Goal: Book appointment/travel/reservation

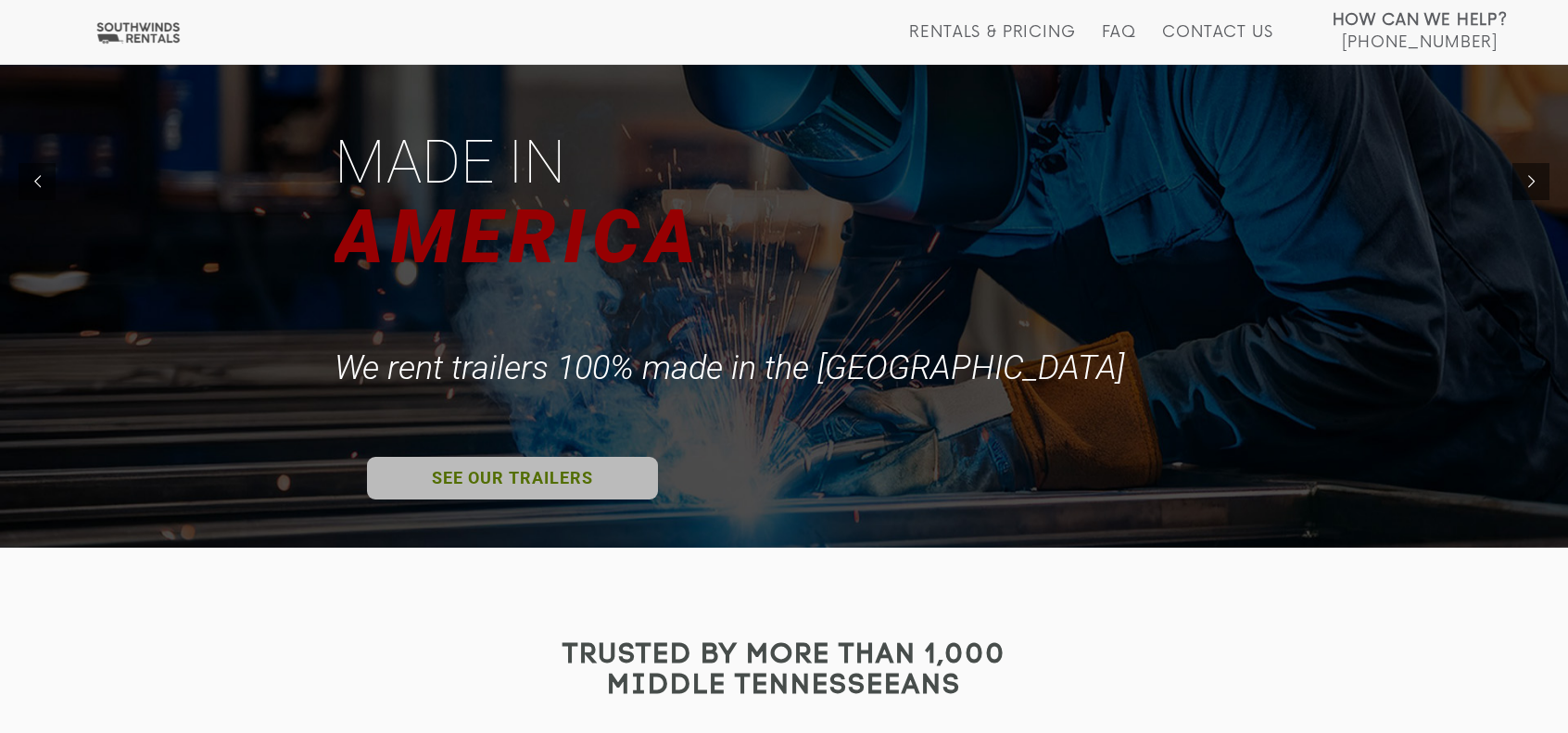
click at [572, 478] on link "SEE OUR TRAILERS" at bounding box center [513, 479] width 291 height 43
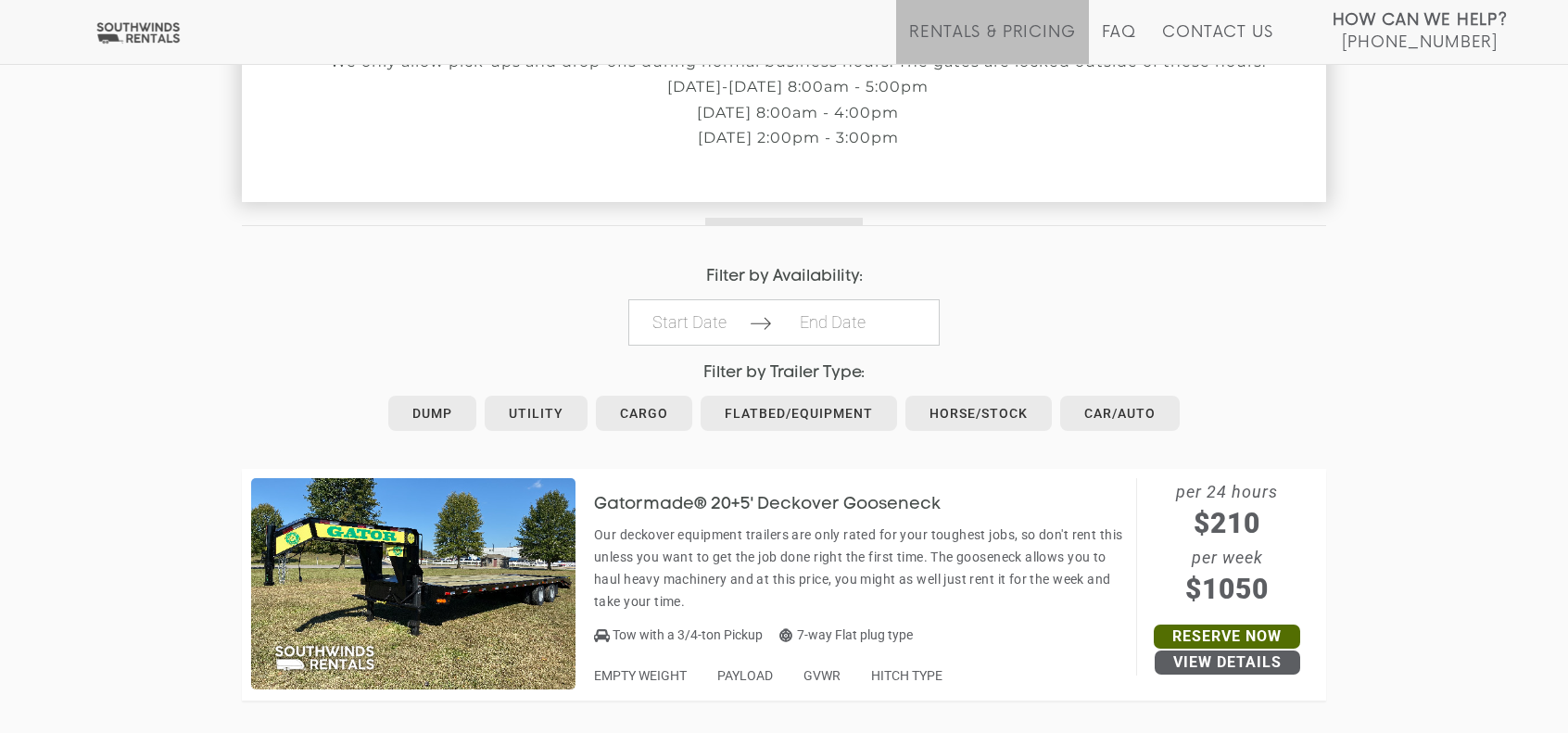
scroll to position [742, 0]
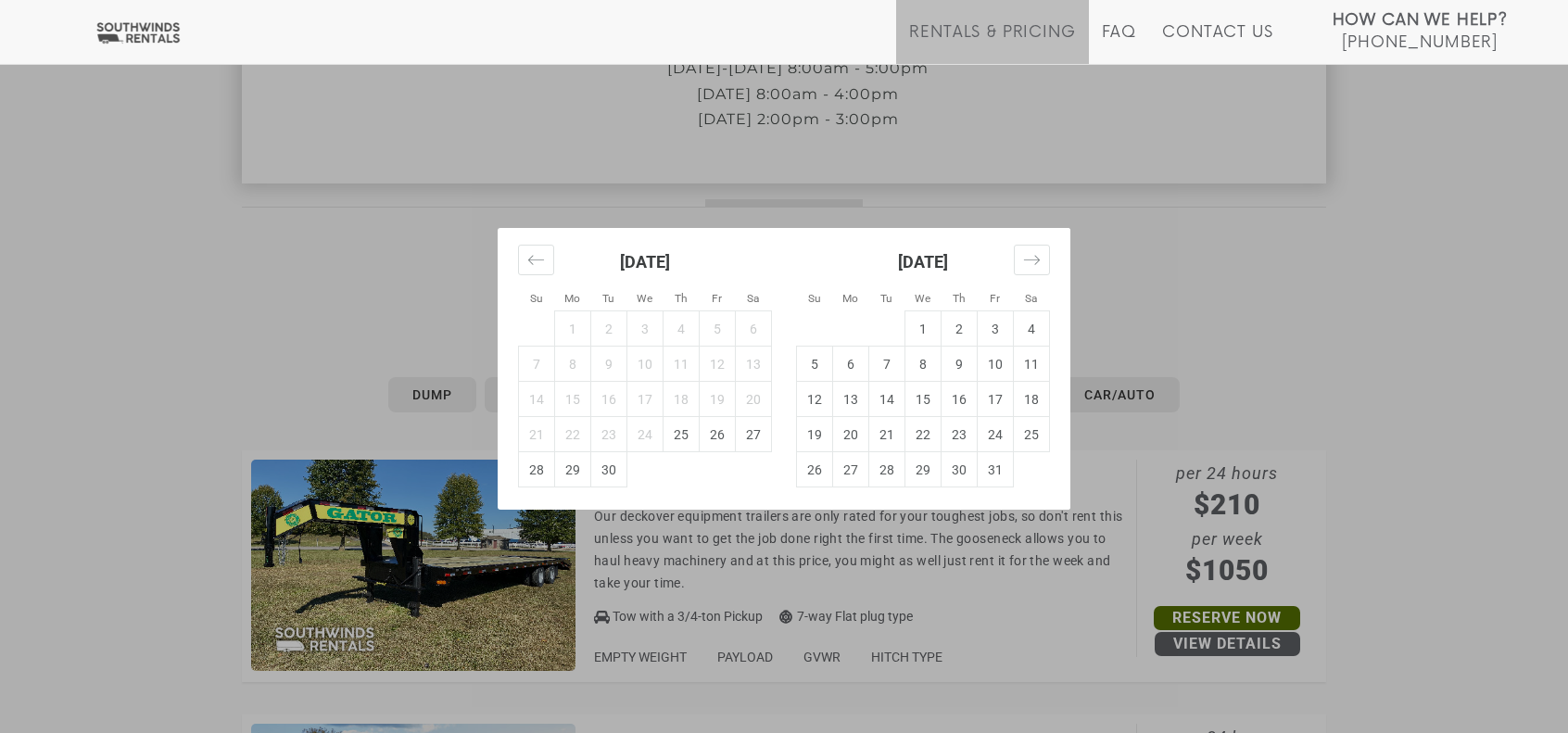
click at [981, 357] on td "10" at bounding box center [995, 365] width 36 height 35
type input "[DATE]"
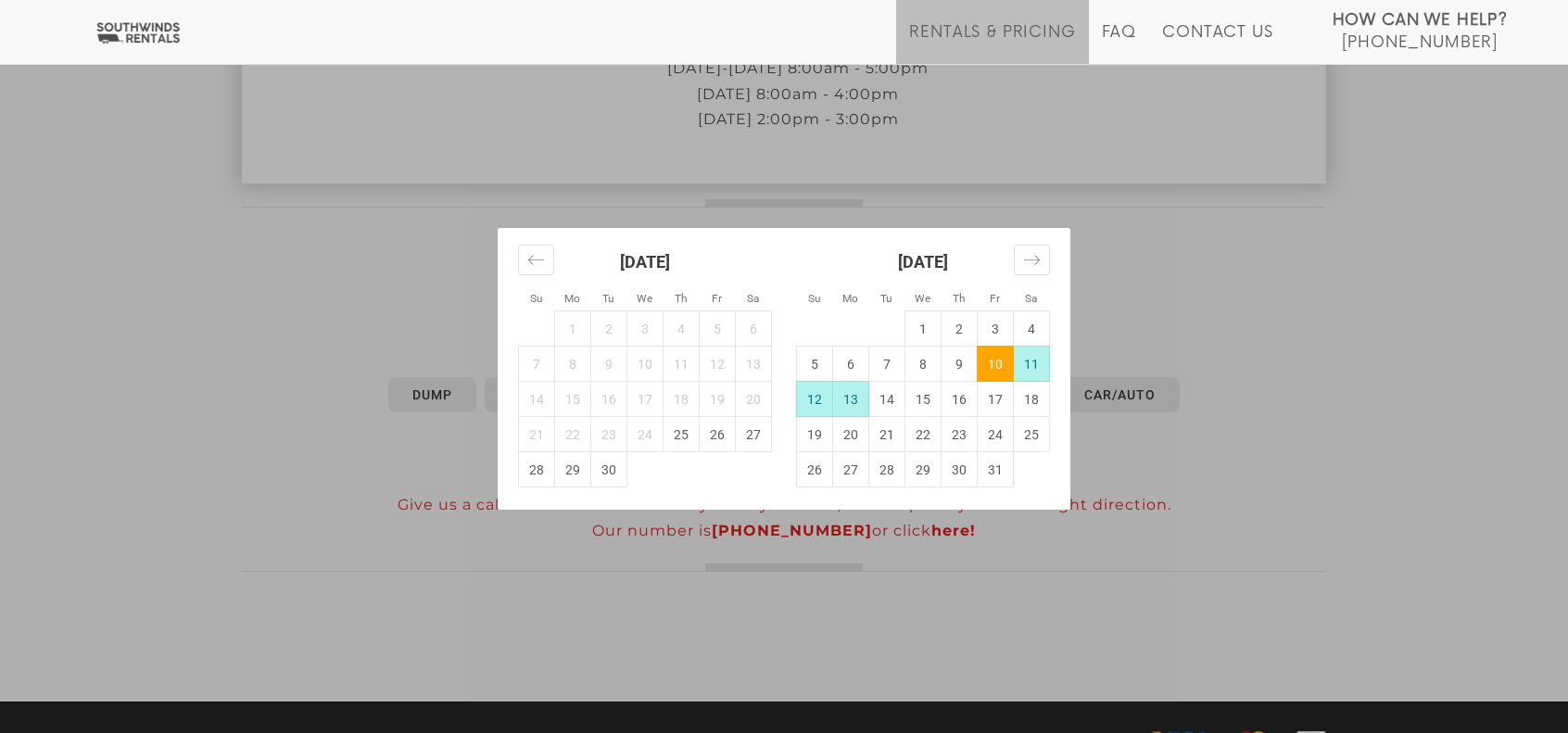
click at [835, 402] on td "13" at bounding box center [851, 400] width 36 height 35
type input "[DATE]"
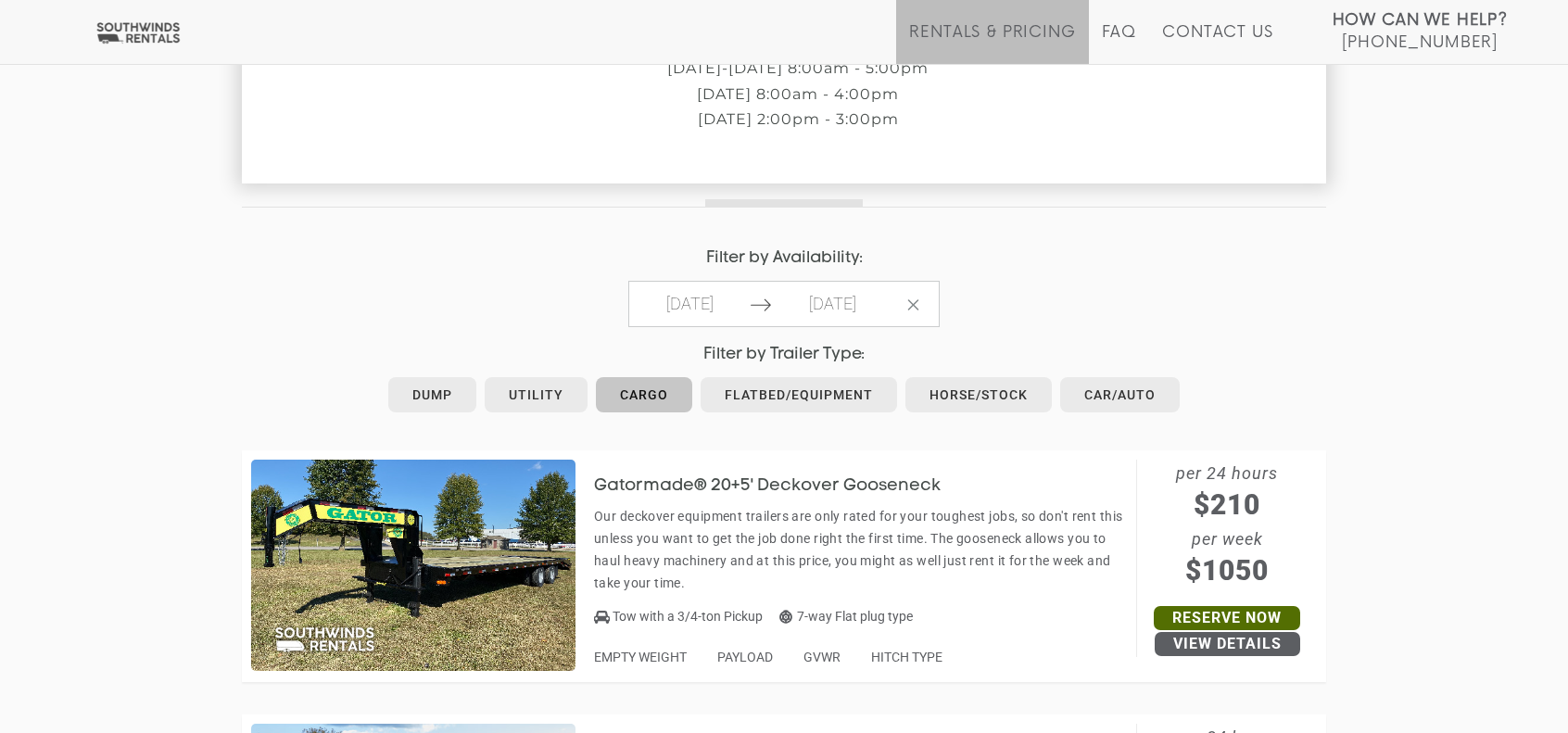
click at [654, 394] on link "Cargo" at bounding box center [643, 395] width 96 height 35
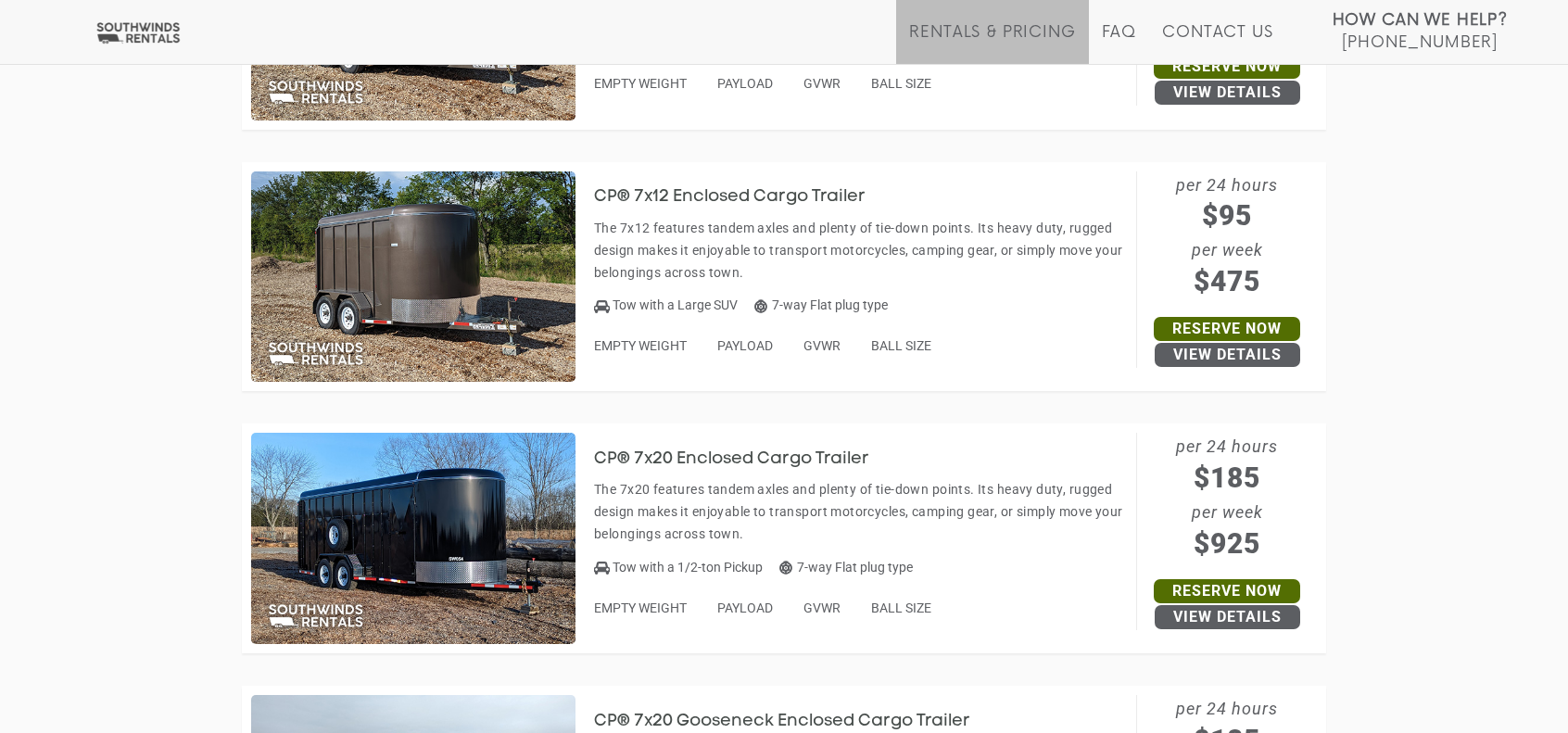
scroll to position [2050, 0]
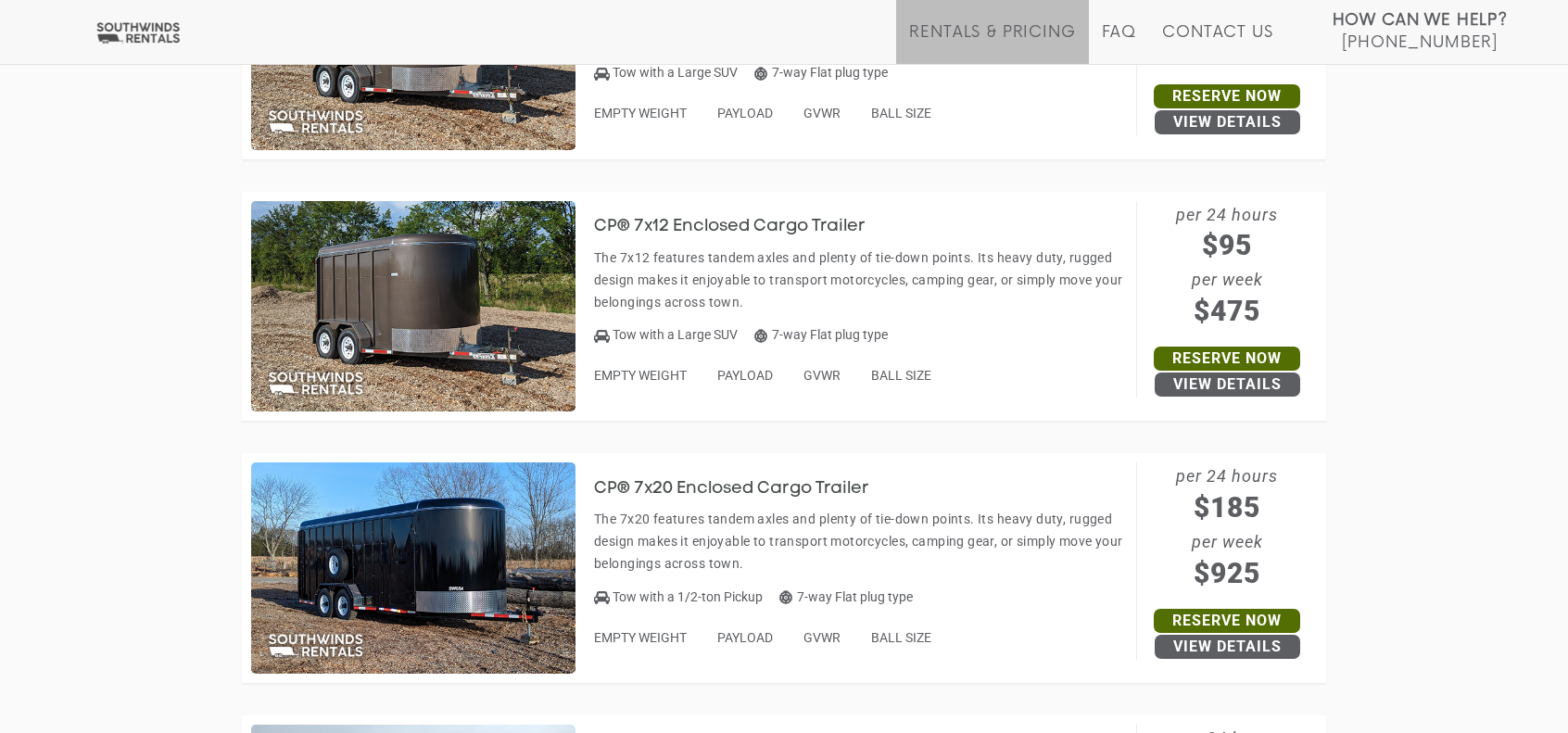
click at [505, 288] on img at bounding box center [413, 306] width 325 height 212
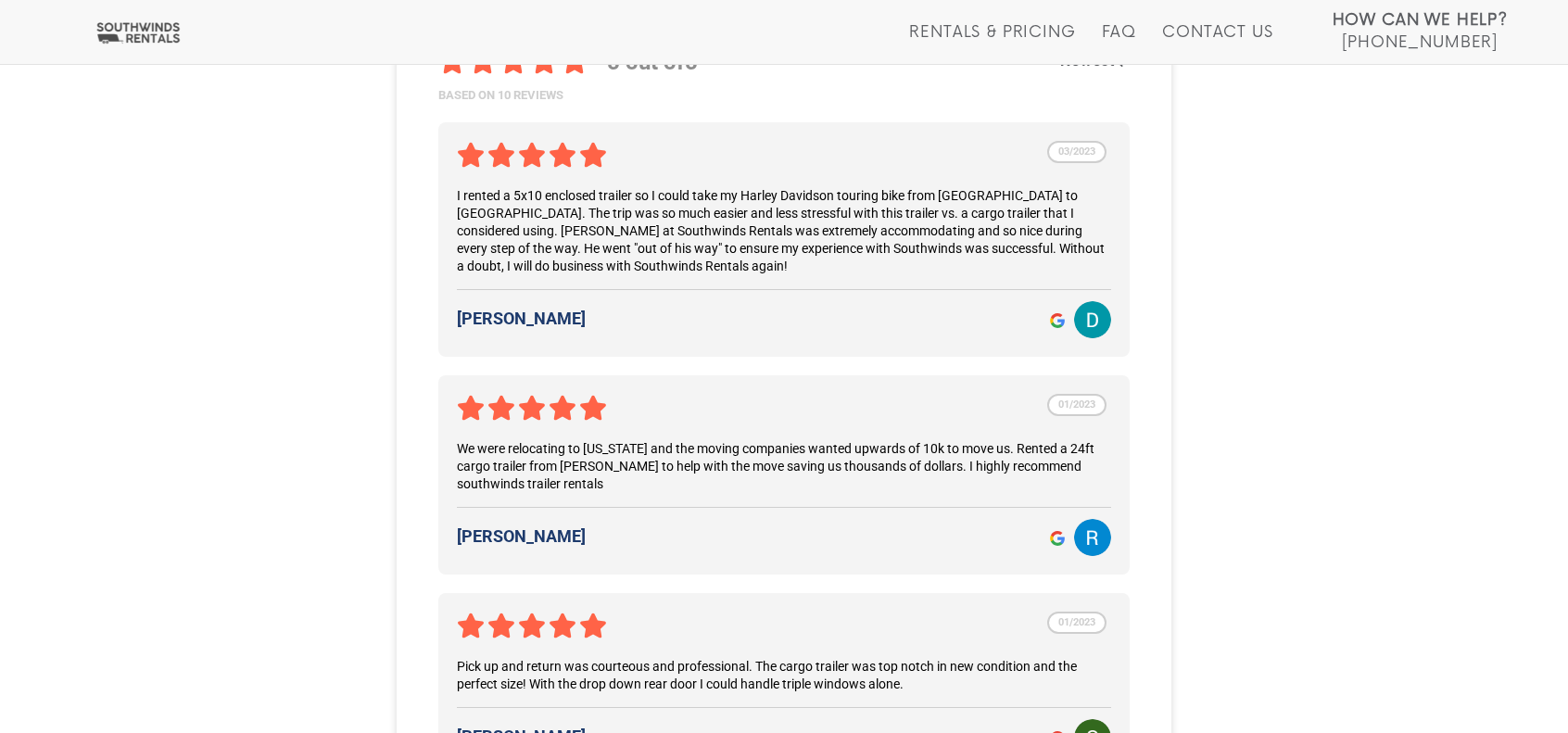
scroll to position [2781, 0]
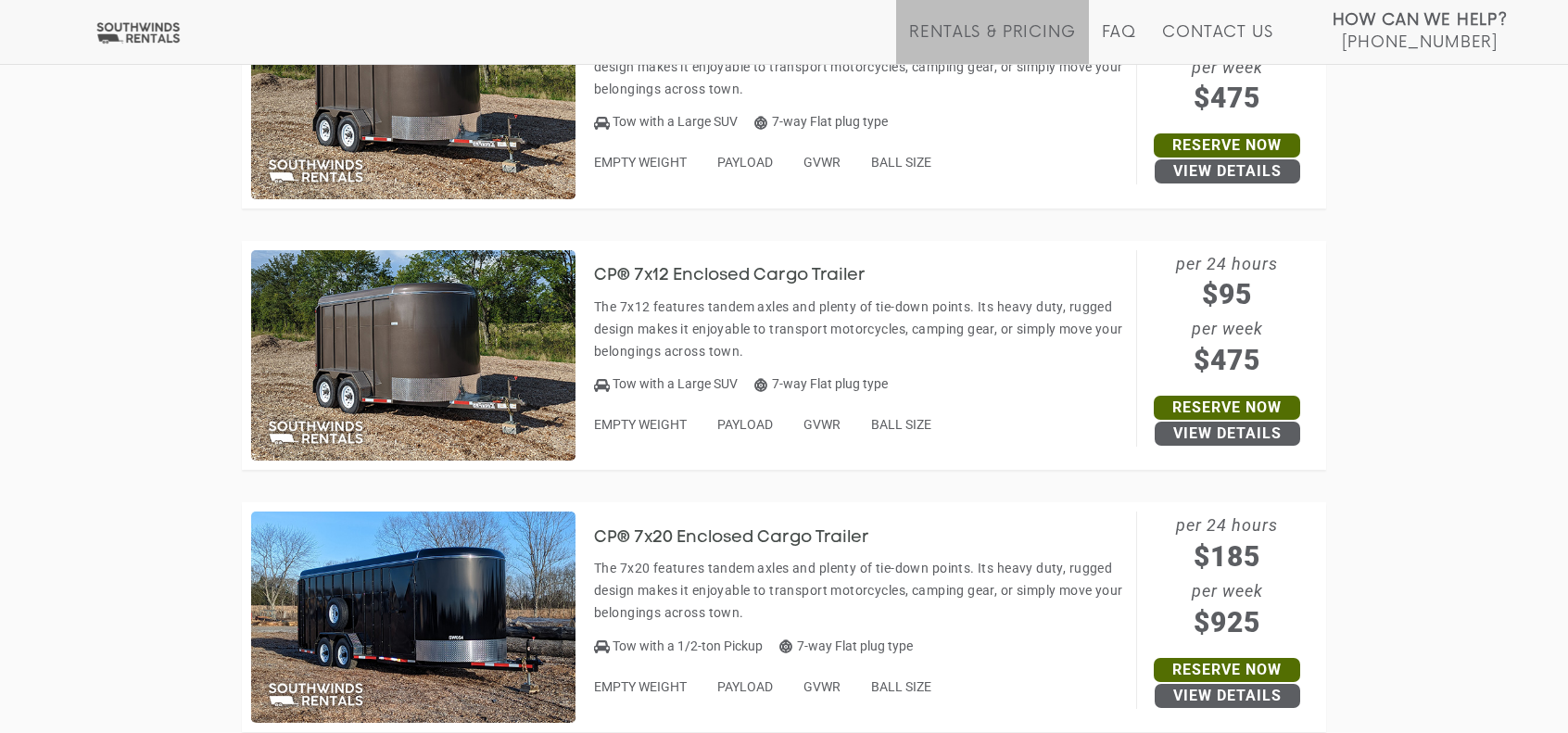
scroll to position [1956, 0]
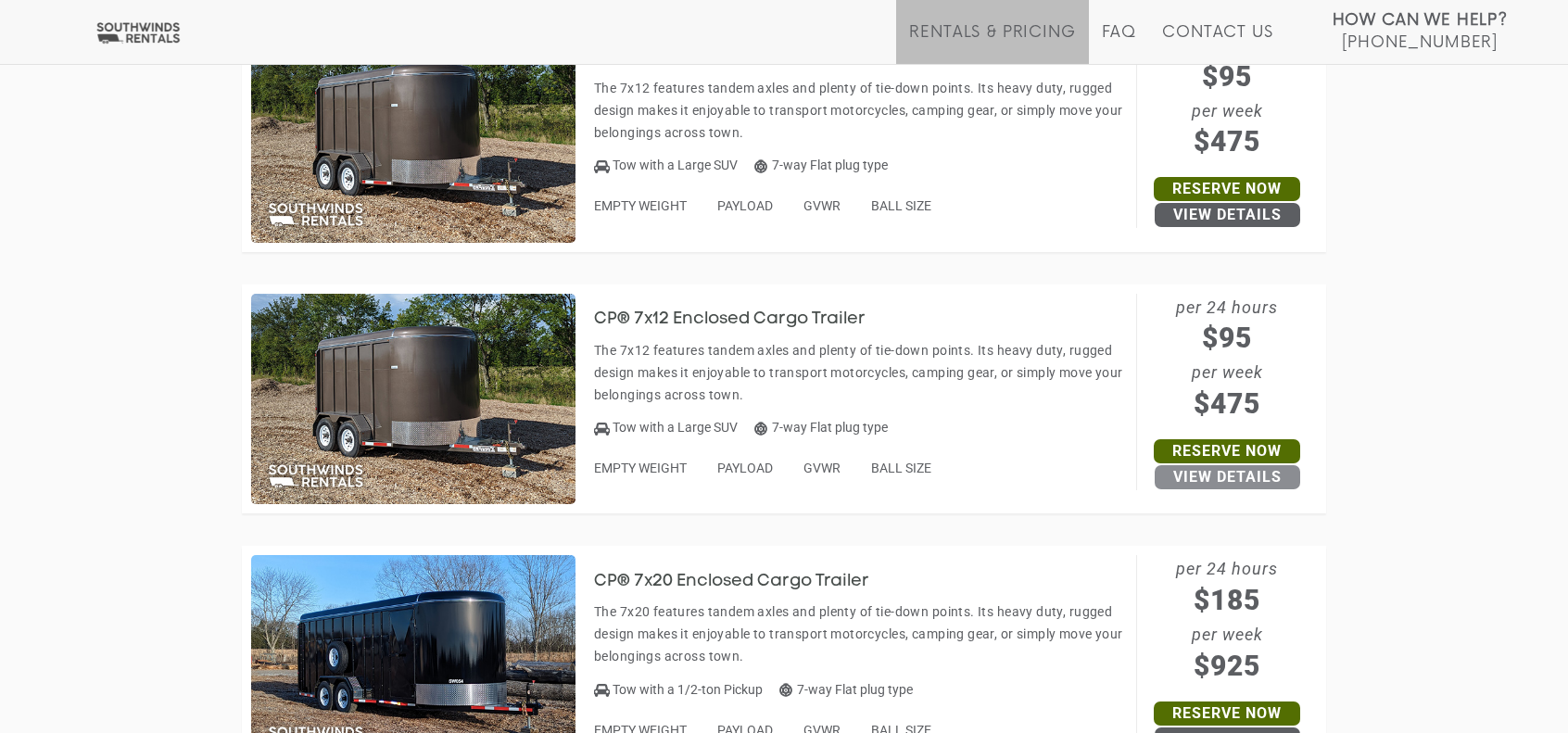
click at [1207, 469] on link "View Details" at bounding box center [1227, 477] width 145 height 24
